Goal: Find specific page/section: Find specific page/section

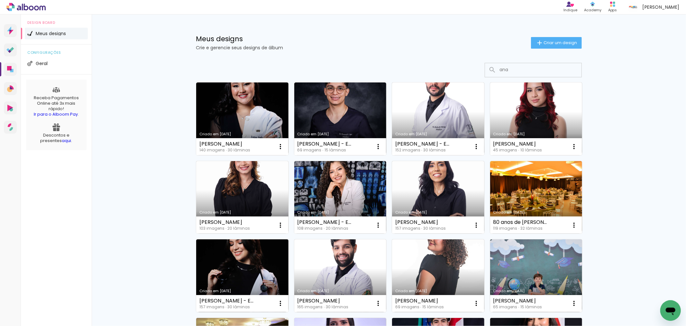
type input "ana"
type paper-input "ana"
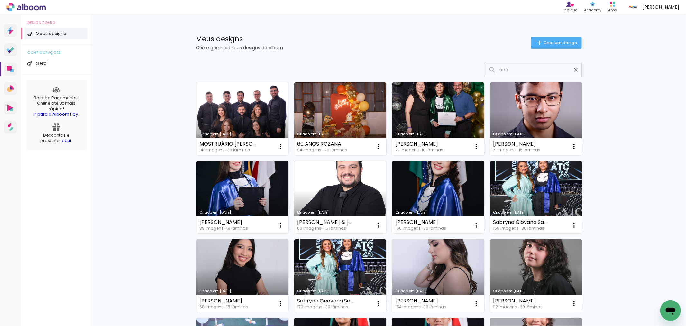
click at [509, 71] on input "ana" at bounding box center [537, 69] width 80 height 13
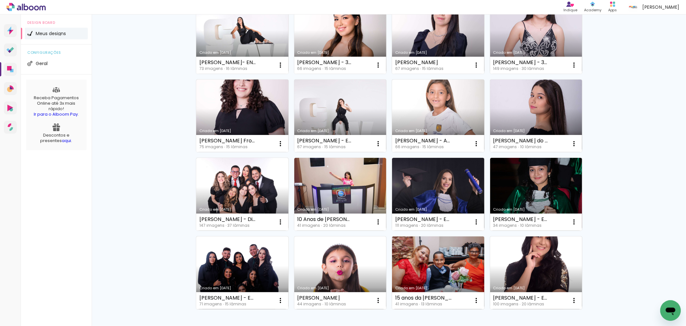
scroll to position [281, 0]
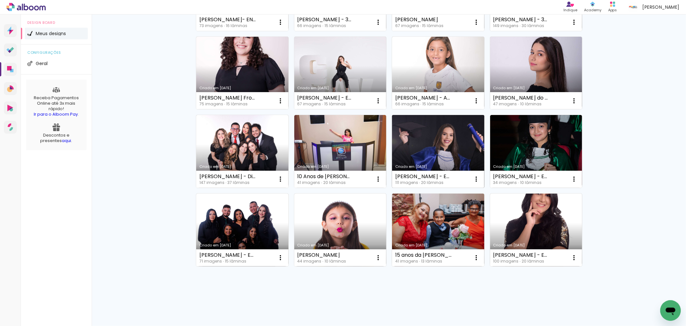
type input "ana b"
type paper-input "ana b"
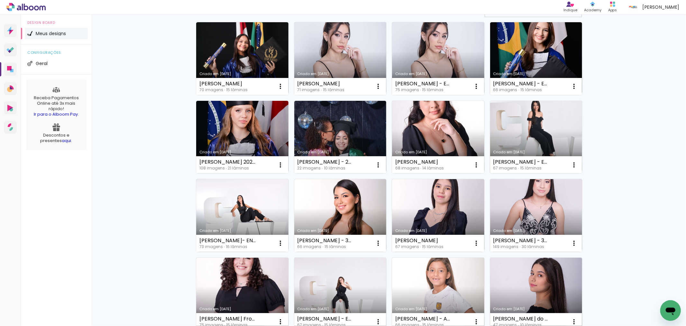
scroll to position [0, 0]
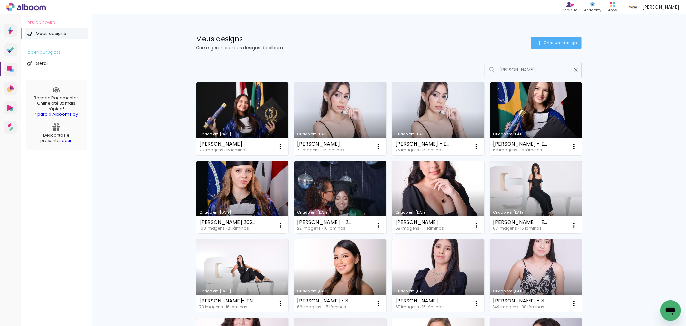
drag, startPoint x: 513, startPoint y: 68, endPoint x: 438, endPoint y: 62, distance: 75.5
click at [438, 62] on div "Criado em 22/05/25 Ana Beatriz da Motta Lima 70 imagens ∙ 15 lâminas Abrir Faze…" at bounding box center [389, 331] width 418 height 551
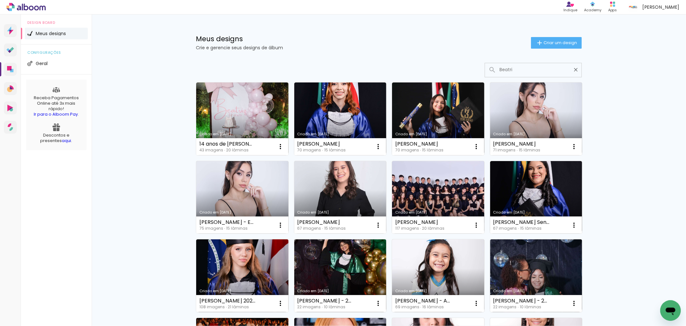
type input "Beatri"
type paper-input "Beatri"
drag, startPoint x: 520, startPoint y: 71, endPoint x: 455, endPoint y: 75, distance: 65.1
click at [455, 75] on div at bounding box center [389, 70] width 386 height 14
type input "ana"
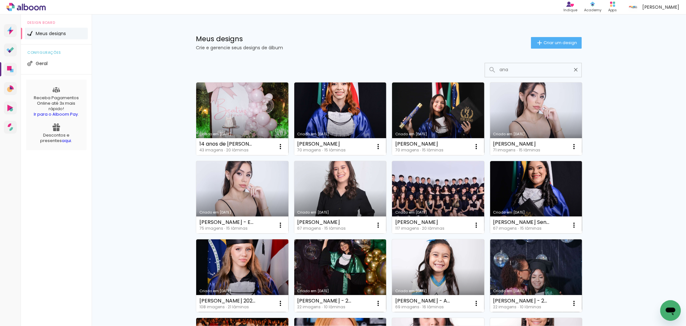
type paper-input "ana"
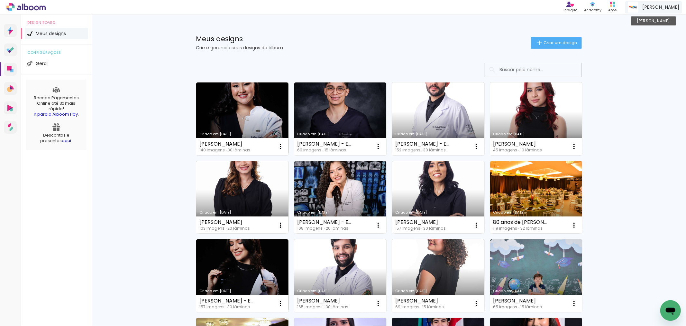
click at [639, 10] on img at bounding box center [633, 7] width 11 height 11
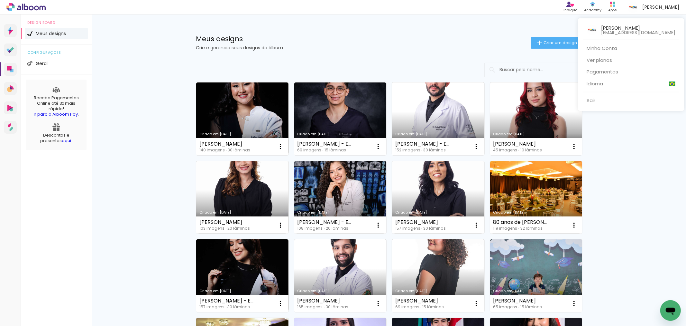
click at [585, 34] on div "[PERSON_NAME] [EMAIL_ADDRESS][DOMAIN_NAME]" at bounding box center [632, 27] width 96 height 19
